Goal: Find specific page/section: Find specific page/section

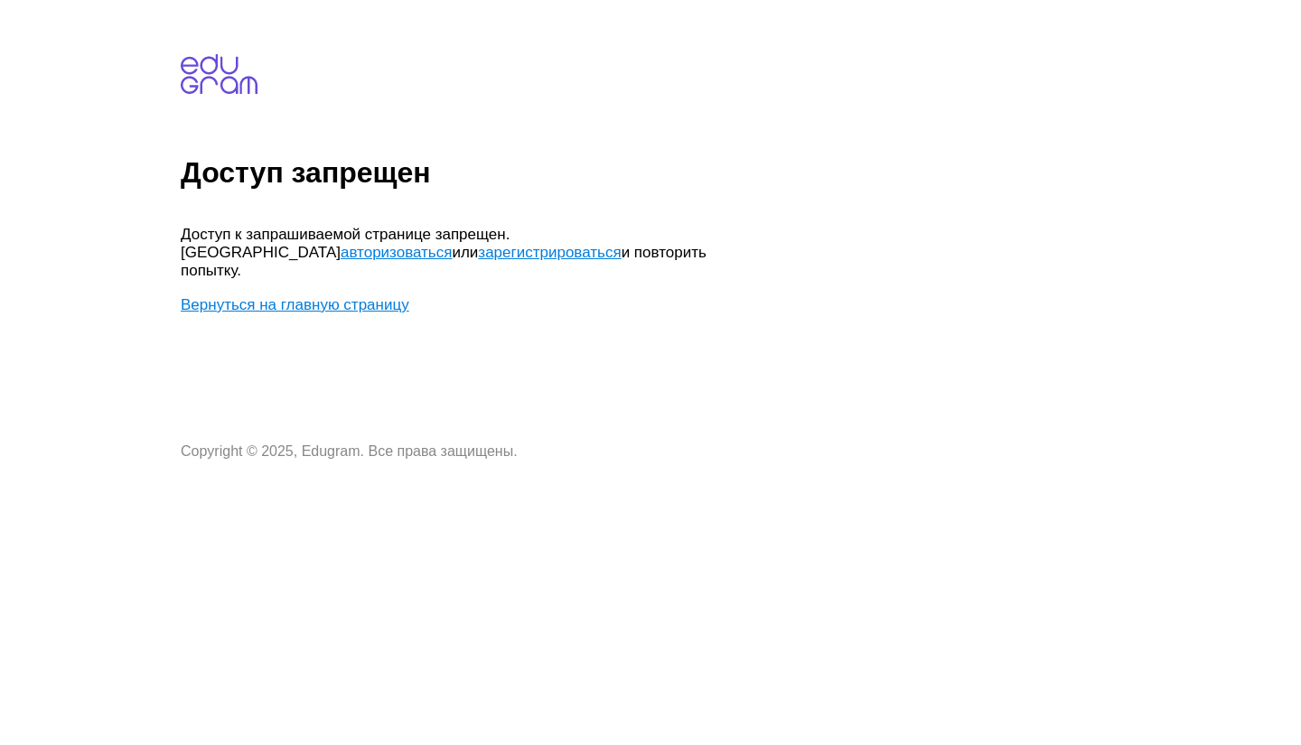
click at [345, 296] on link "Вернуться на главную страницу" at bounding box center [295, 304] width 229 height 17
click at [452, 244] on link "авторизоваться" at bounding box center [396, 252] width 111 height 17
